Goal: Task Accomplishment & Management: Use online tool/utility

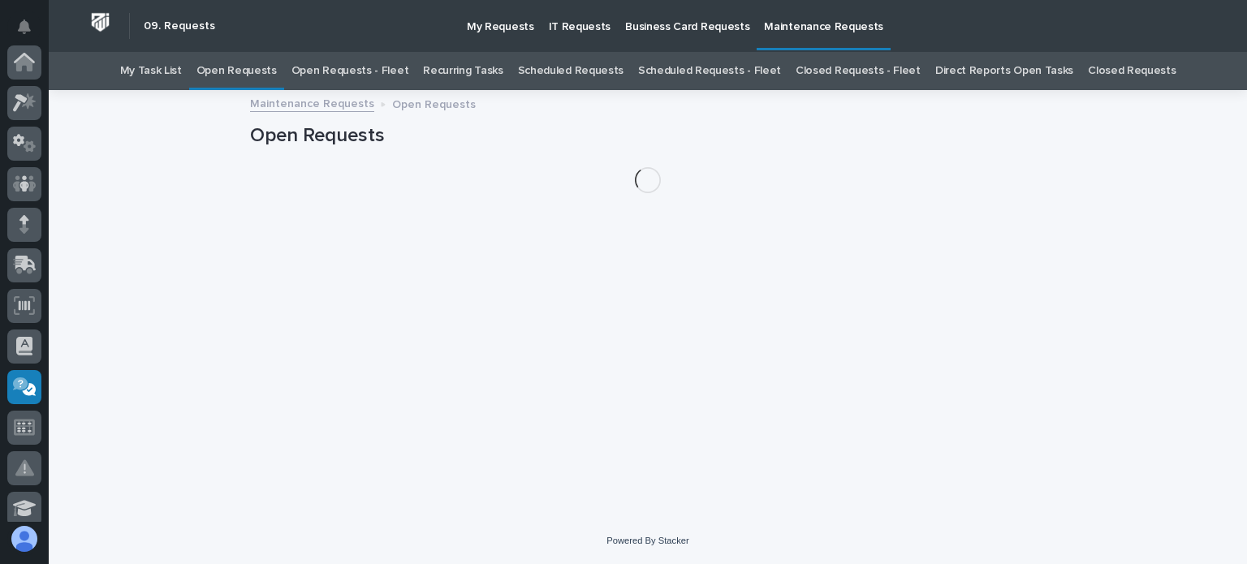
scroll to position [325, 0]
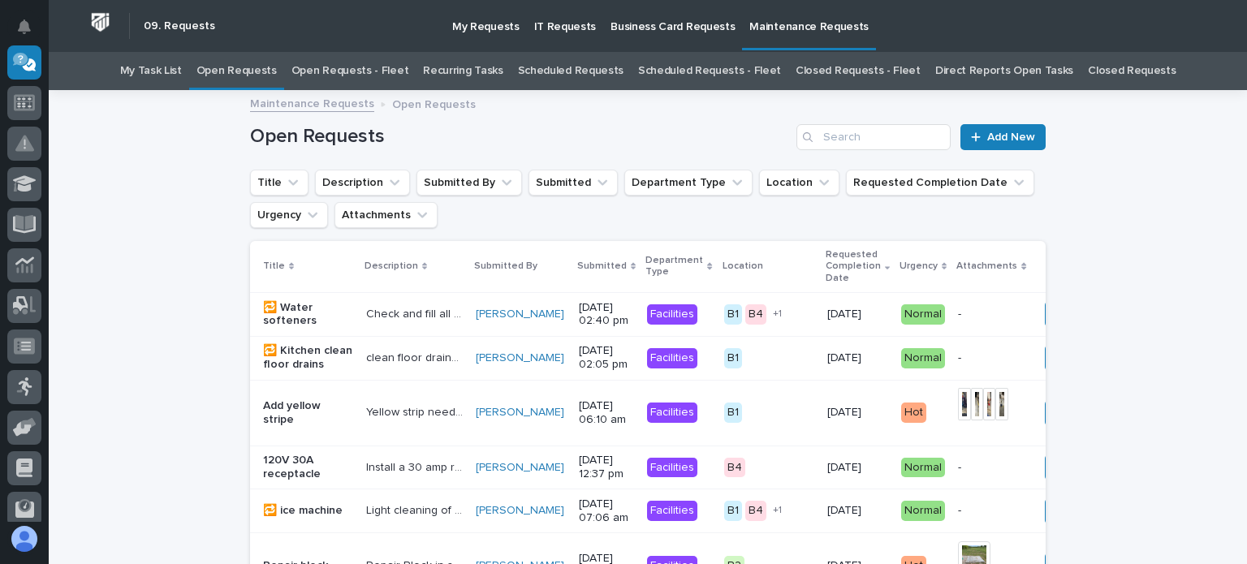
click at [408, 67] on link "Open Requests - Fleet" at bounding box center [350, 71] width 118 height 38
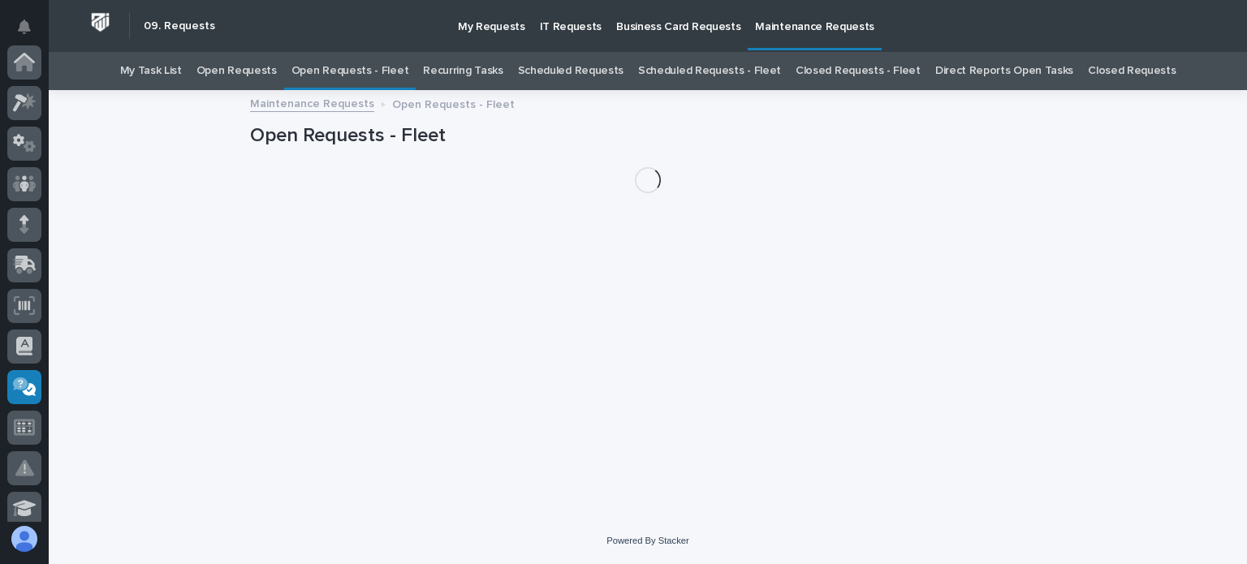
scroll to position [325, 0]
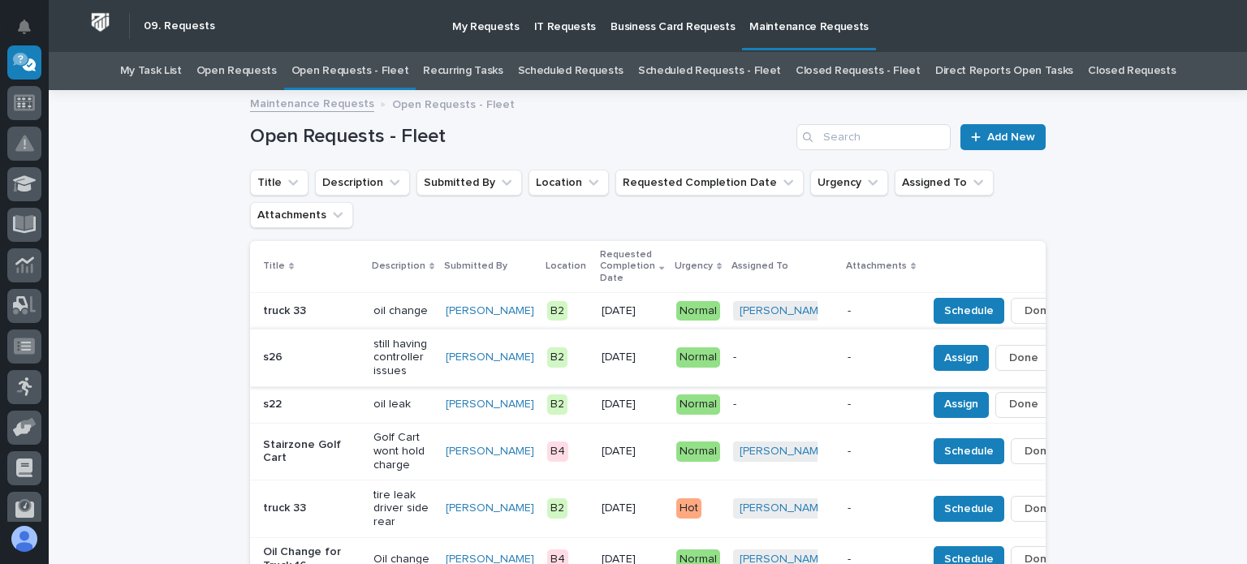
click at [1009, 355] on span "Done" at bounding box center [1023, 357] width 29 height 19
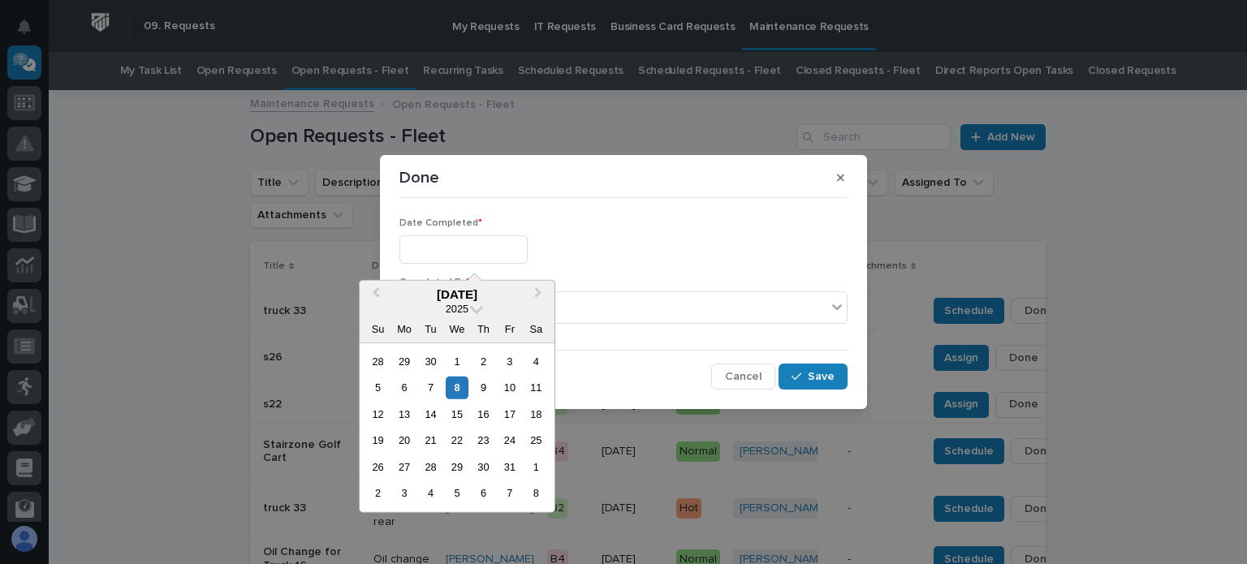
click at [467, 243] on input "text" at bounding box center [463, 249] width 128 height 28
click at [450, 386] on div "8" at bounding box center [457, 388] width 22 height 22
type input "**********"
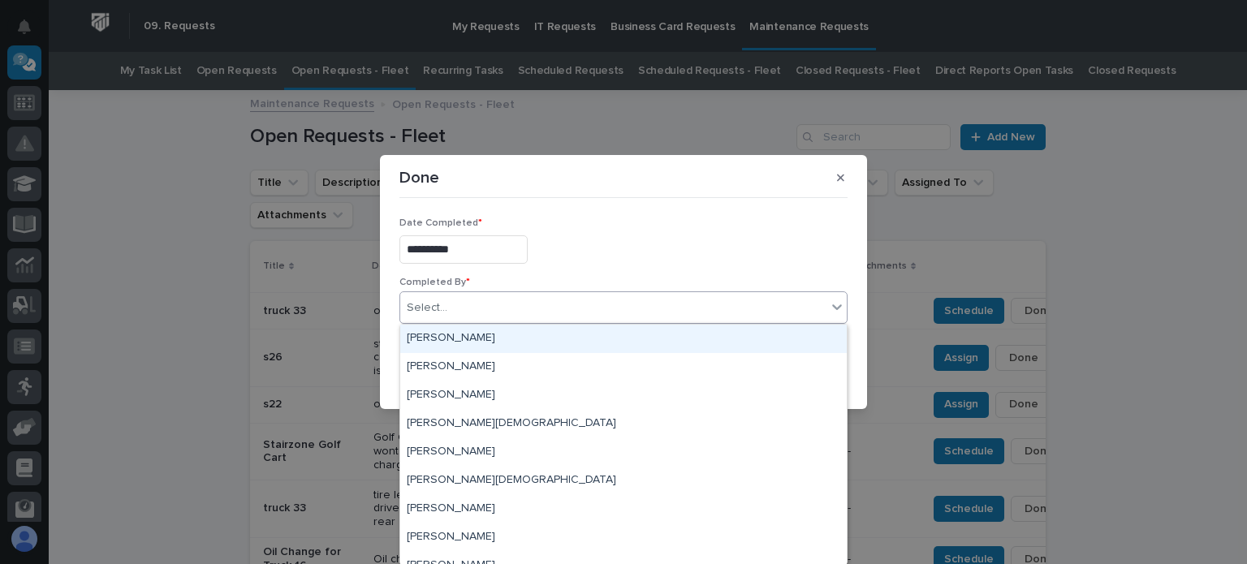
click at [476, 307] on div "Select..." at bounding box center [613, 308] width 426 height 27
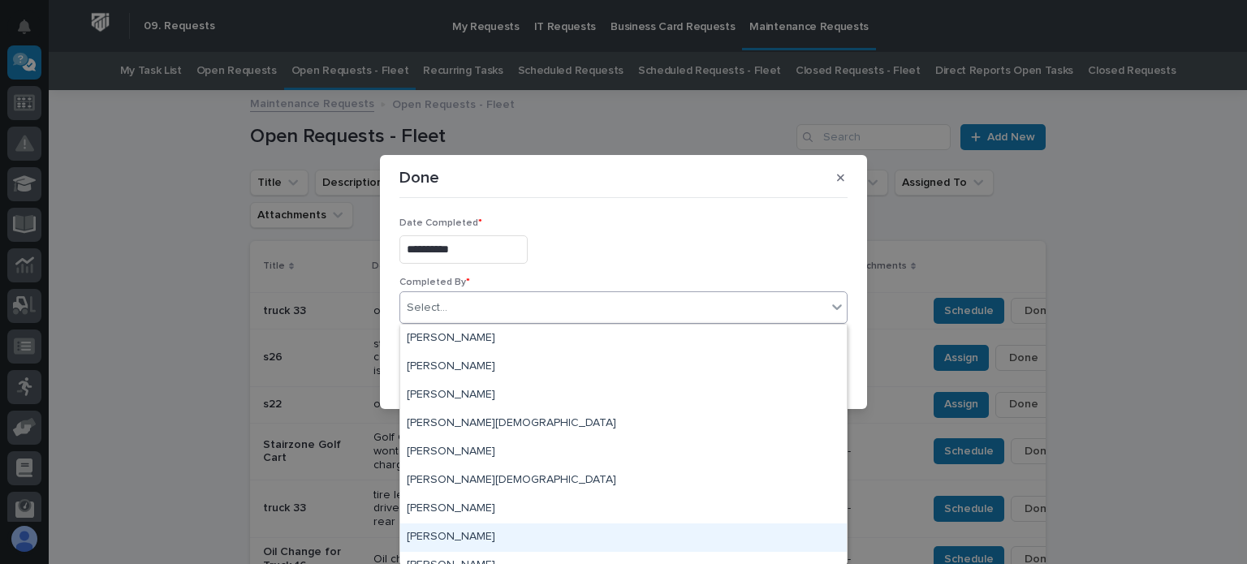
click at [463, 538] on div "[PERSON_NAME]" at bounding box center [623, 538] width 446 height 28
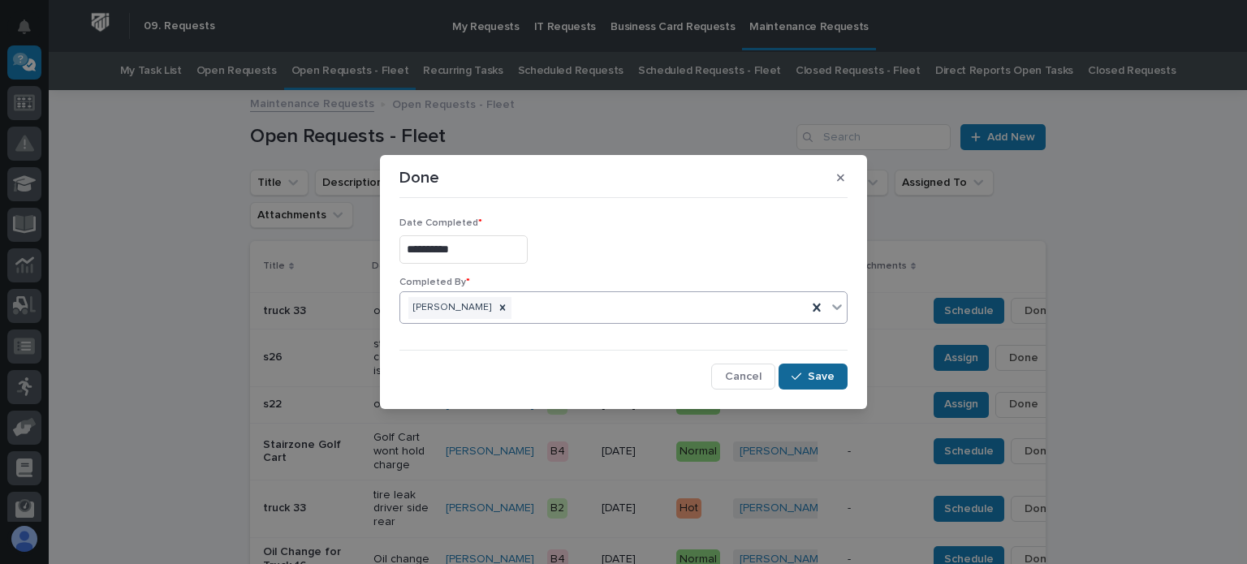
click at [834, 377] on span "Save" at bounding box center [821, 376] width 27 height 15
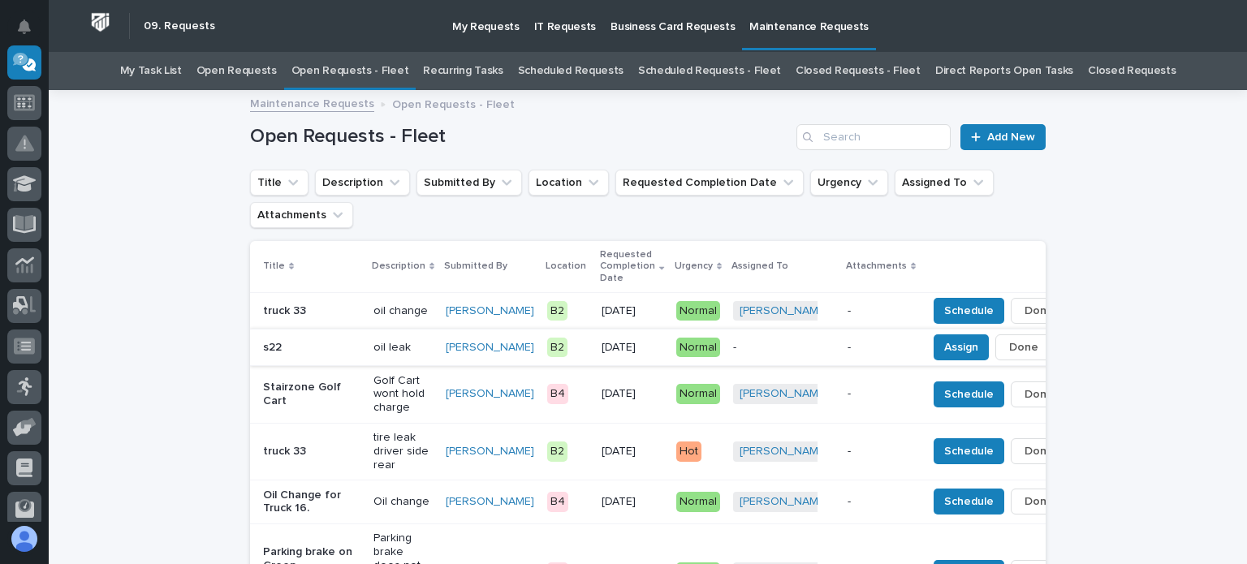
click at [1009, 347] on span "Done" at bounding box center [1023, 347] width 29 height 19
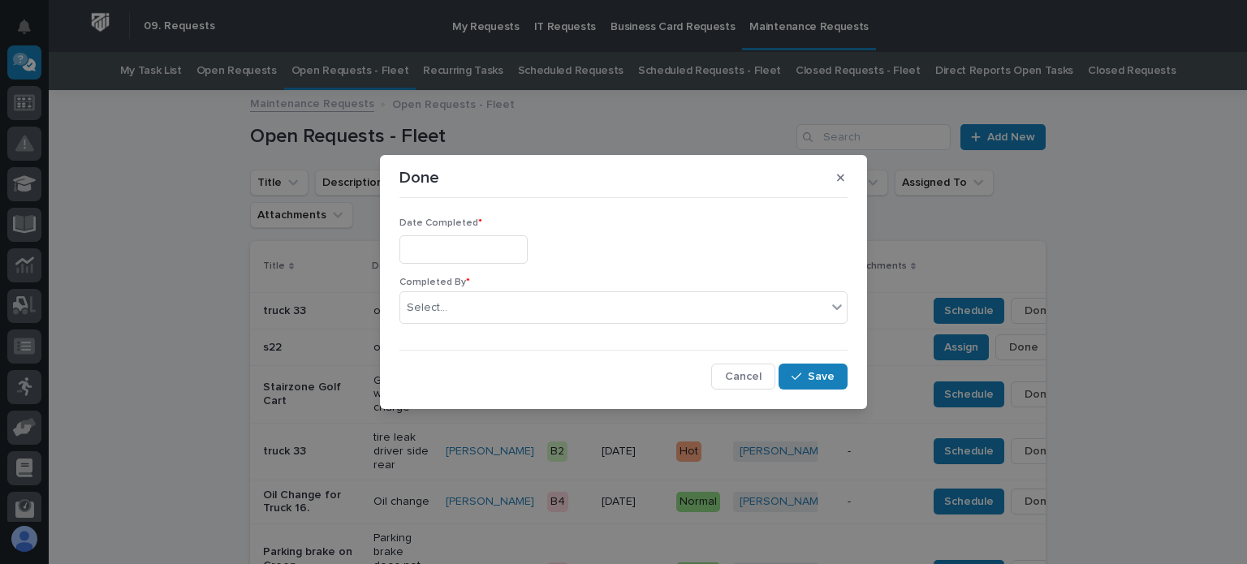
click at [493, 242] on input "text" at bounding box center [463, 249] width 128 height 28
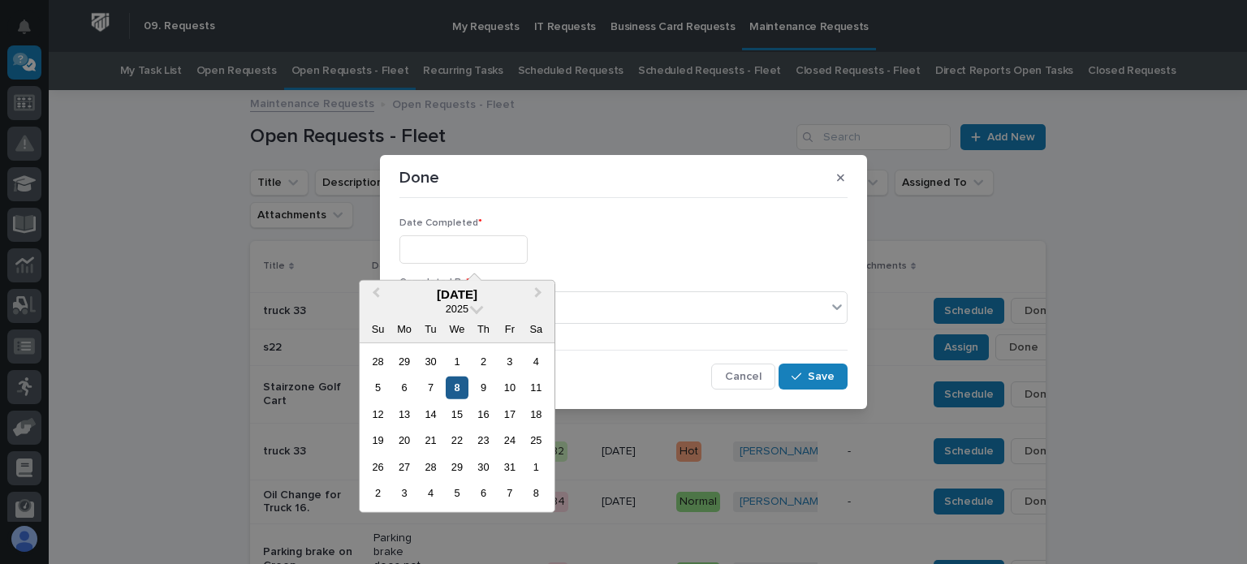
click at [453, 389] on div "8" at bounding box center [457, 388] width 22 height 22
type input "**********"
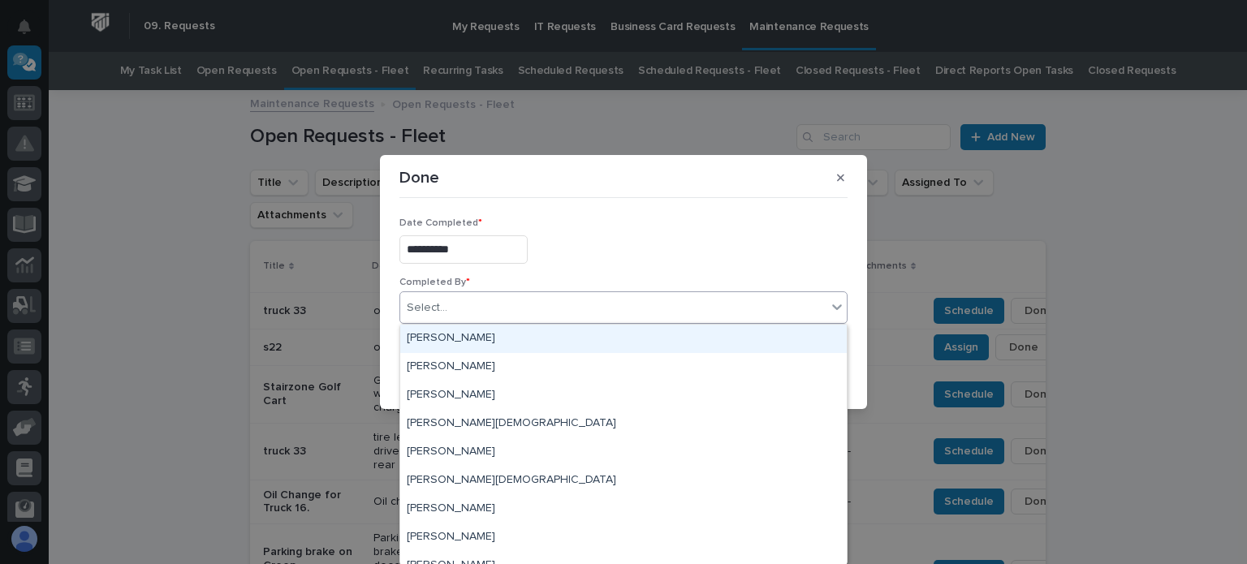
click at [511, 307] on div "Select..." at bounding box center [613, 308] width 426 height 27
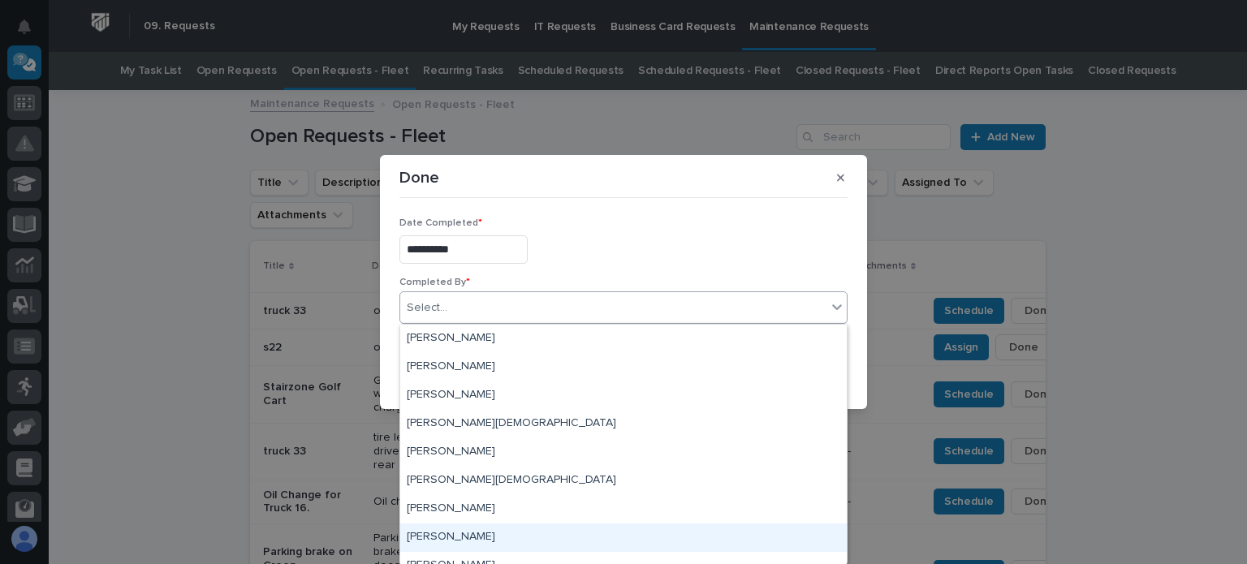
drag, startPoint x: 427, startPoint y: 522, endPoint x: 429, endPoint y: 532, distance: 9.9
click at [429, 532] on div "[PERSON_NAME]" at bounding box center [623, 538] width 446 height 28
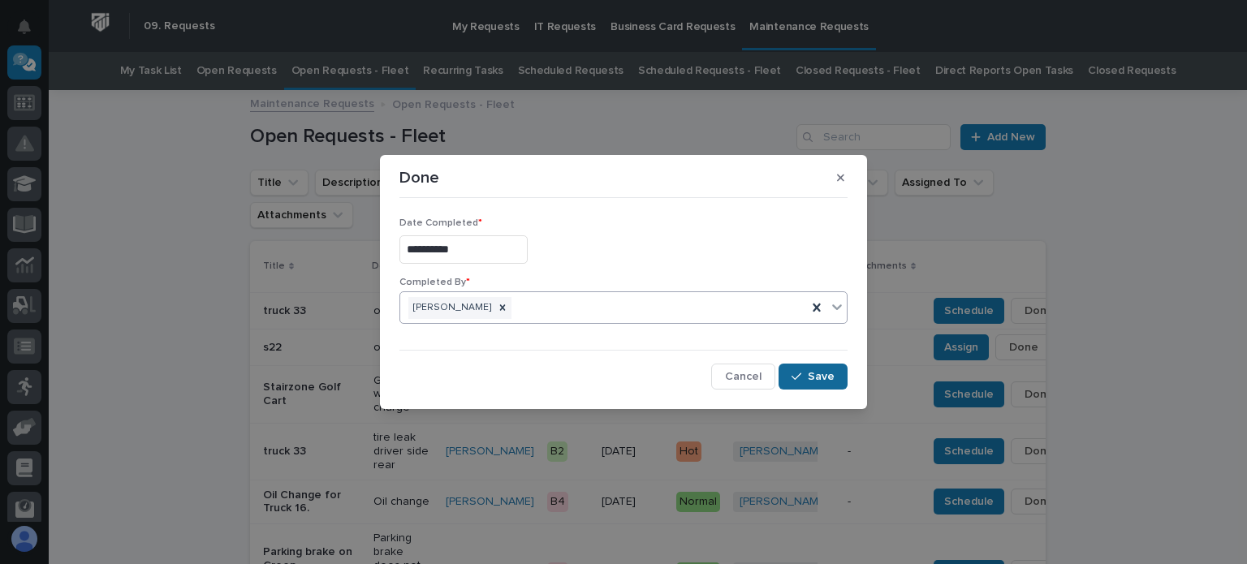
click at [801, 377] on icon "button" at bounding box center [796, 376] width 10 height 11
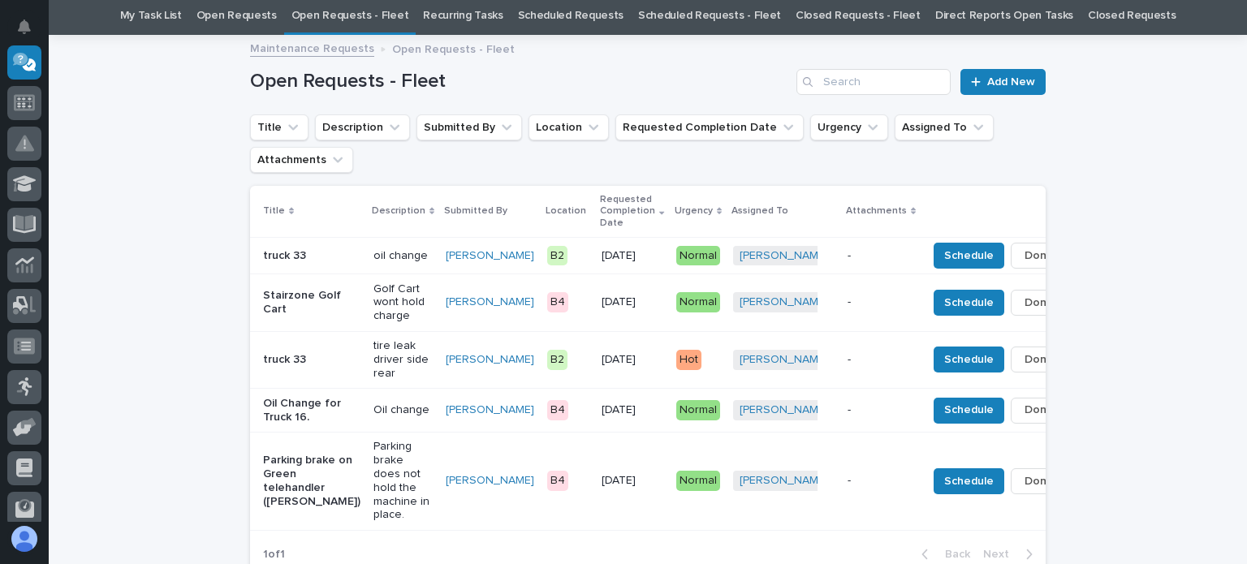
scroll to position [0, 0]
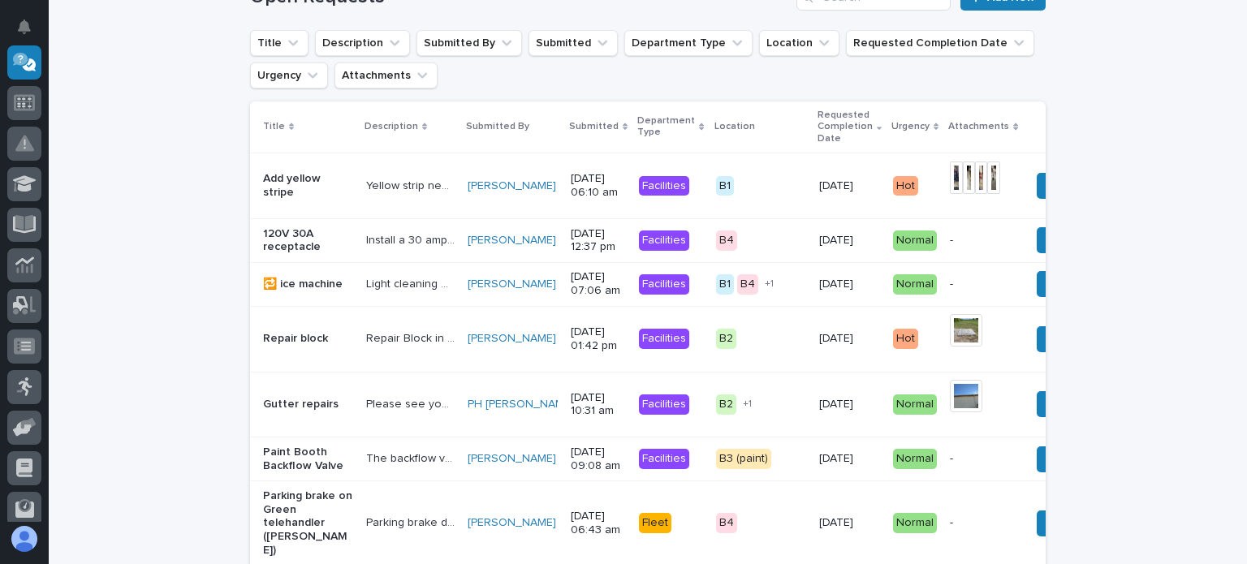
scroll to position [133, 0]
